Goal: Transaction & Acquisition: Book appointment/travel/reservation

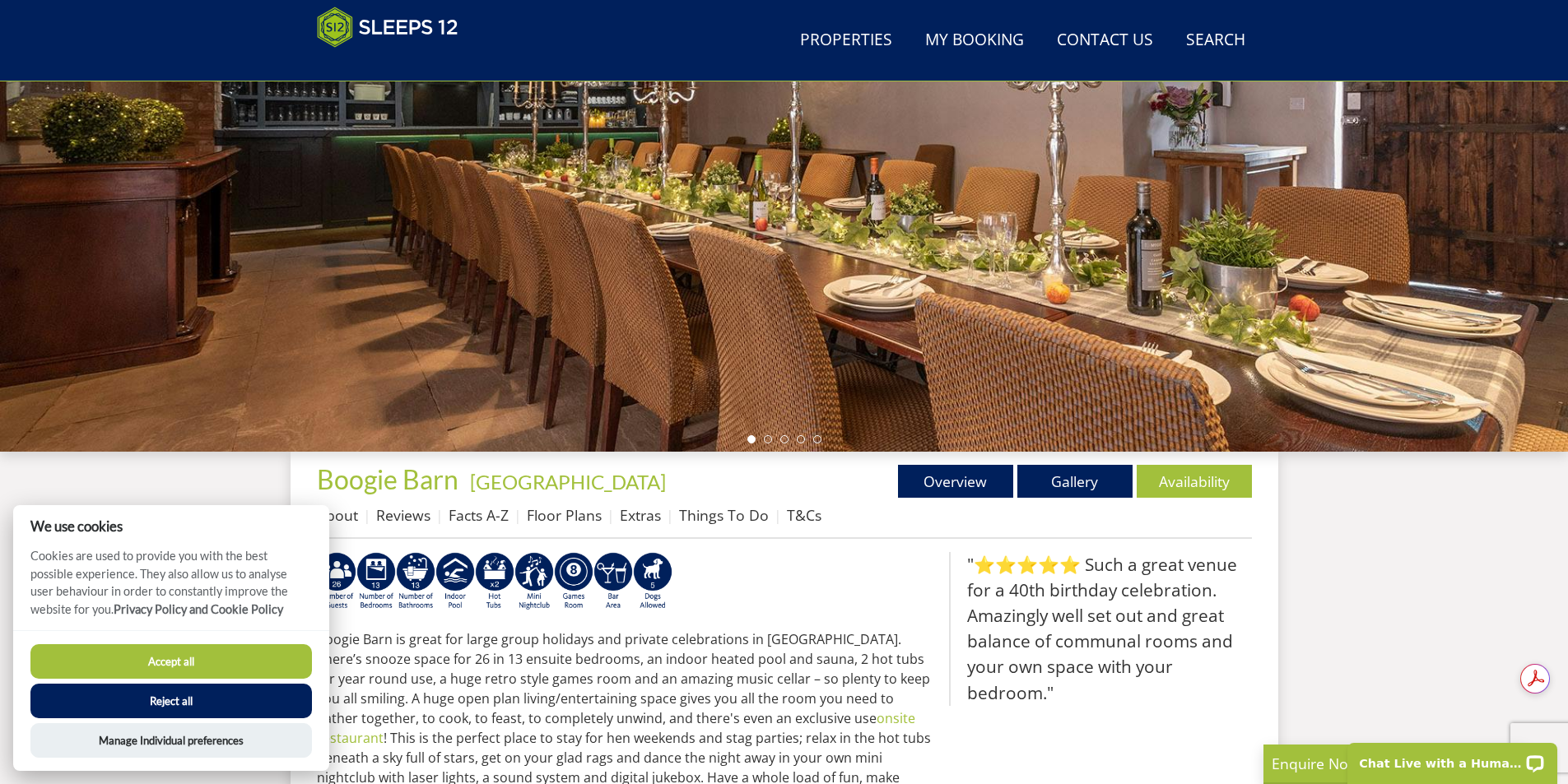
click at [216, 653] on button "Accept all" at bounding box center [171, 661] width 282 height 35
checkbox input "true"
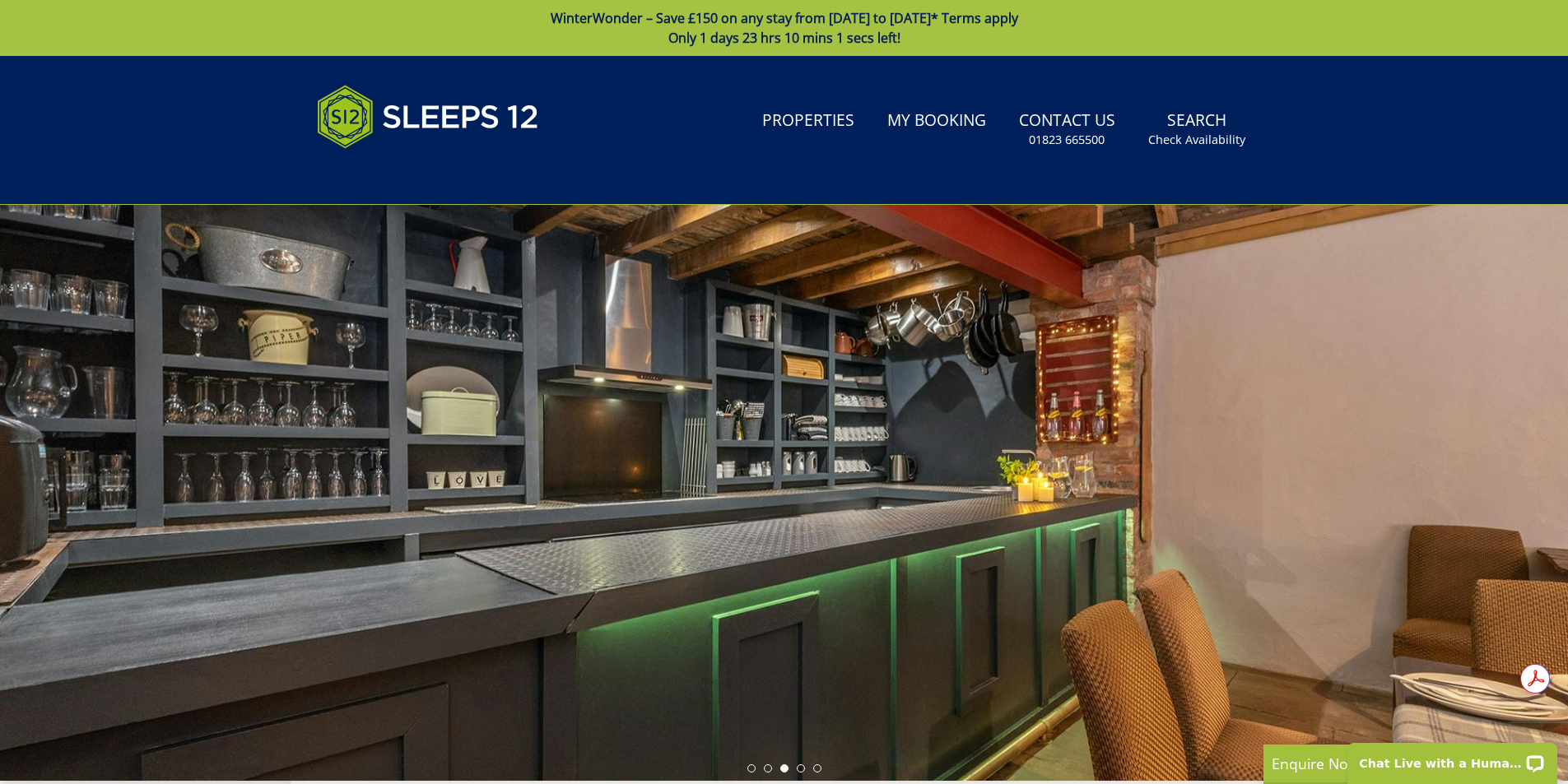
click at [626, 334] on div at bounding box center [784, 492] width 1568 height 576
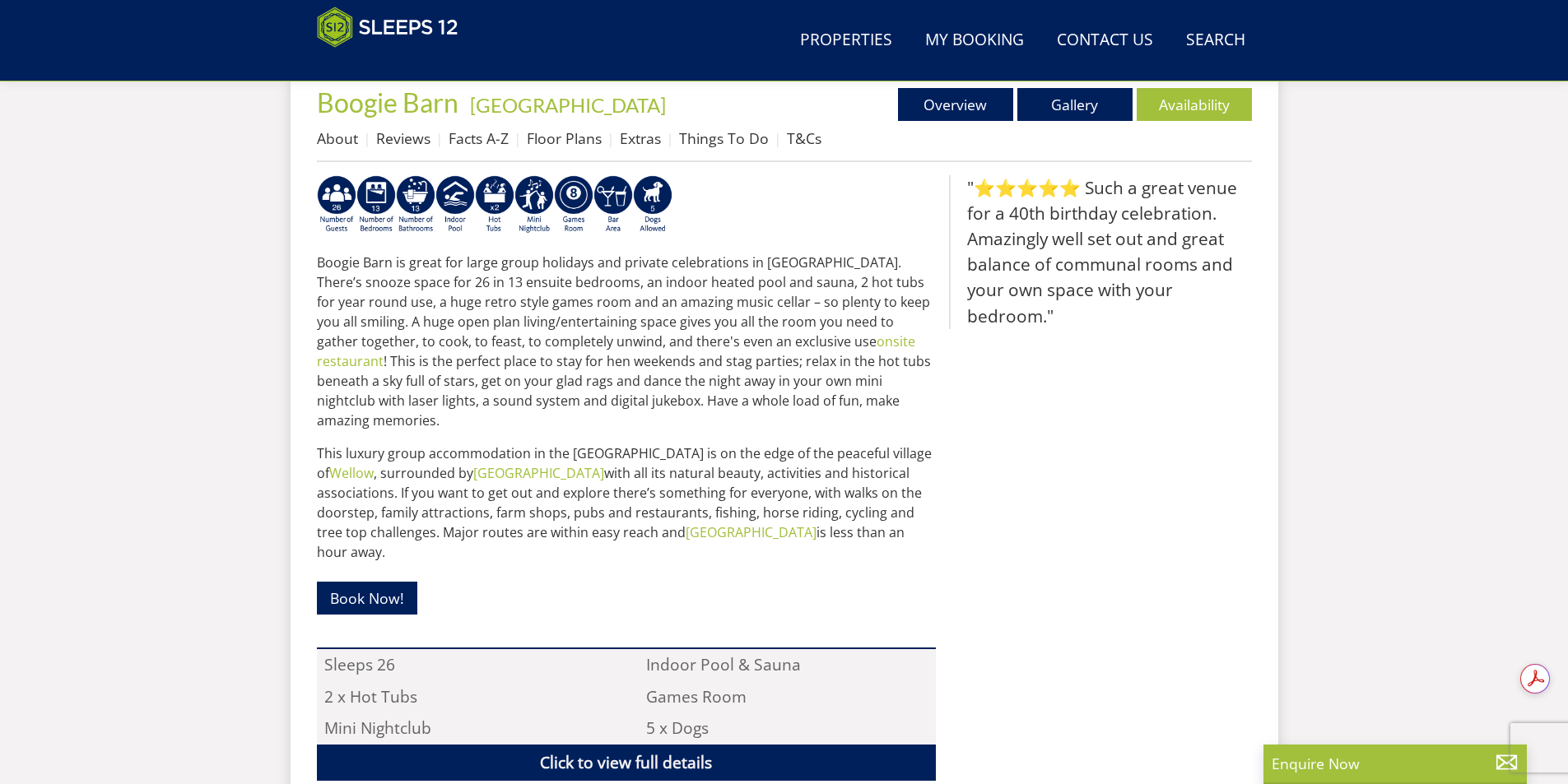
scroll to position [858, 0]
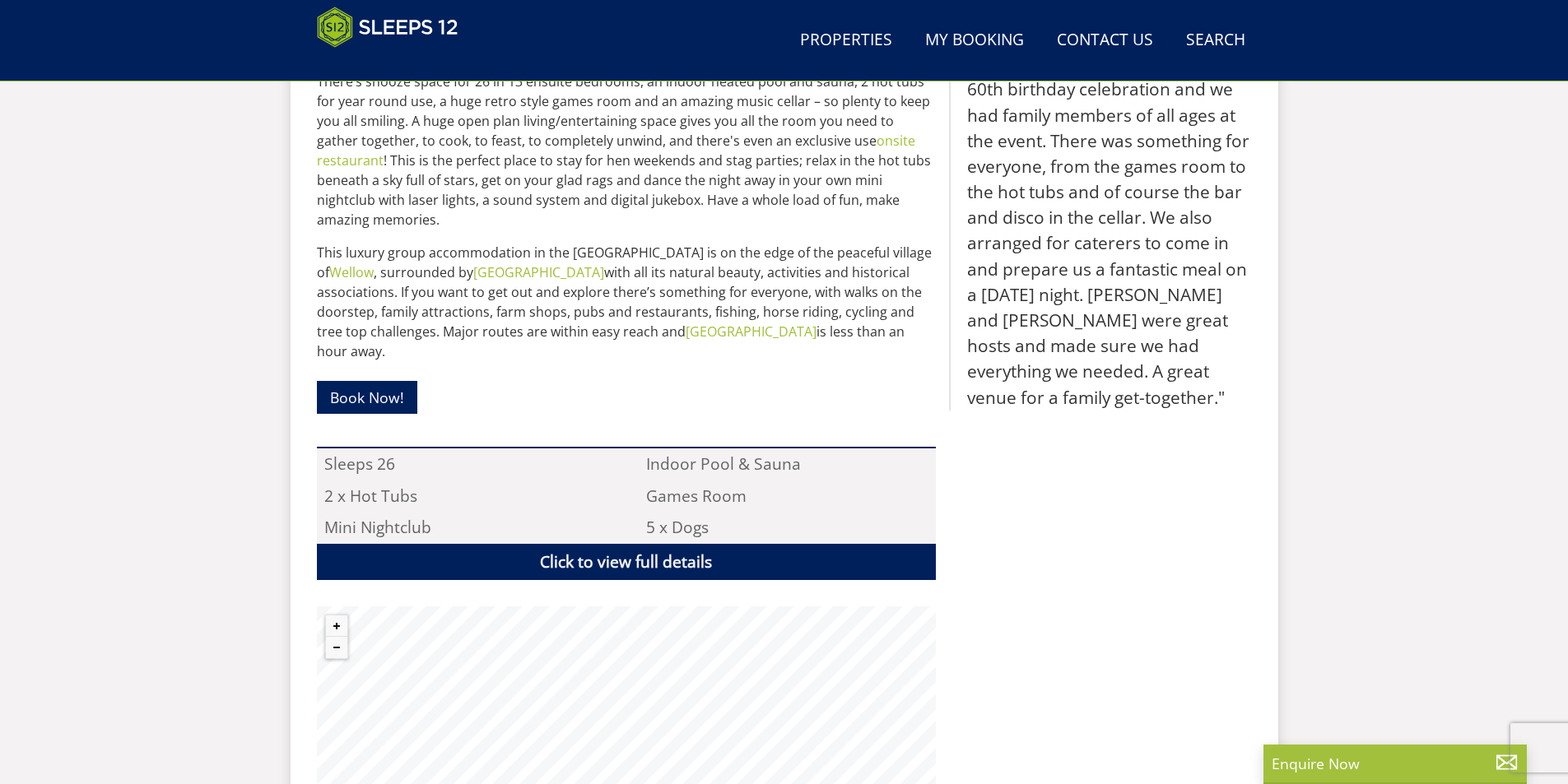
scroll to position [1168, 0]
